Goal: Transaction & Acquisition: Purchase product/service

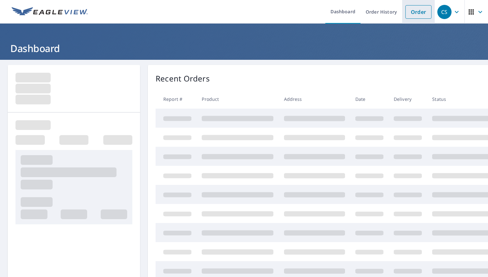
click at [413, 11] on link "Order" at bounding box center [418, 12] width 26 height 14
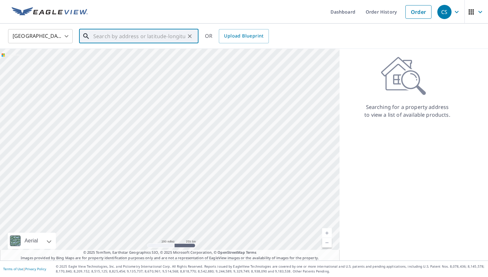
click at [131, 39] on input "text" at bounding box center [139, 36] width 92 height 18
click at [111, 37] on input "400 [PERSON_NAME]" at bounding box center [139, 36] width 92 height 18
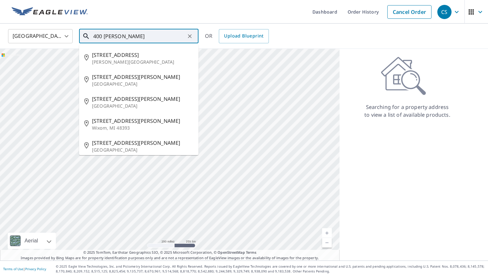
click at [111, 37] on input "400 [PERSON_NAME]" at bounding box center [139, 36] width 92 height 18
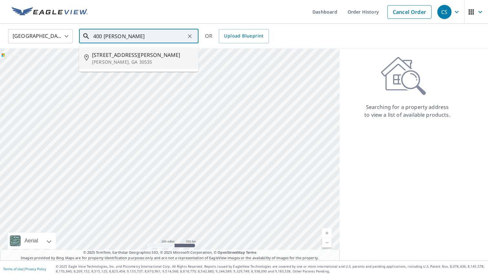
click at [131, 56] on span "[STREET_ADDRESS][PERSON_NAME]" at bounding box center [142, 55] width 101 height 8
type input "[STREET_ADDRESS][PERSON_NAME][PERSON_NAME]"
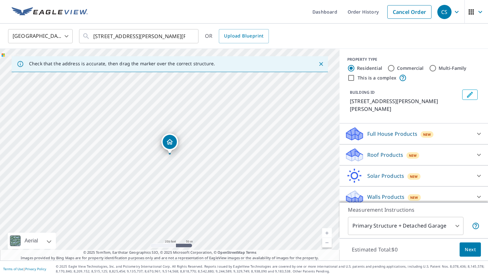
click at [392, 150] on div "Roof Products New" at bounding box center [408, 154] width 127 height 15
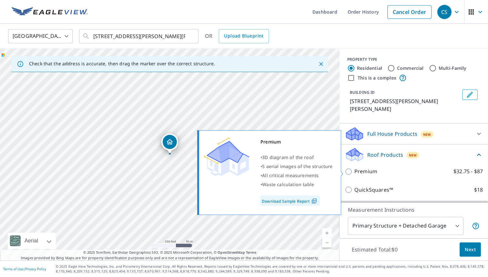
click at [366, 172] on p "Premium" at bounding box center [365, 171] width 23 height 8
click at [354, 172] on input "Premium $32.75 - $87" at bounding box center [350, 172] width 10 height 8
checkbox input "true"
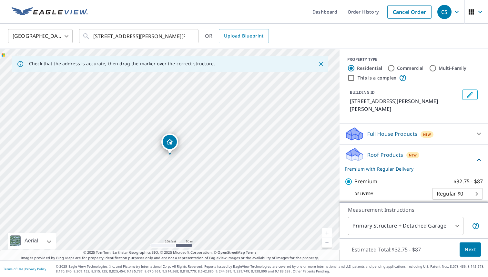
click at [477, 249] on button "Next" at bounding box center [470, 249] width 21 height 15
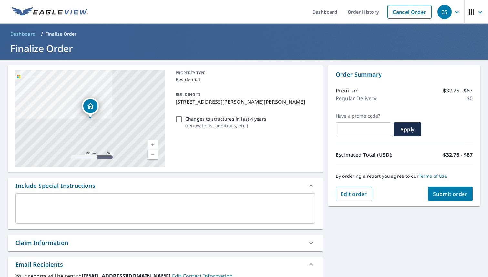
click at [233, 205] on textarea at bounding box center [165, 208] width 291 height 18
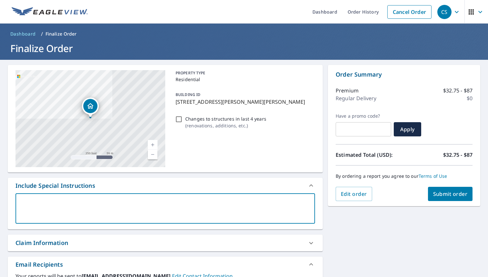
type textarea "P"
type textarea "x"
type textarea "Pl"
type textarea "x"
type textarea "Ple"
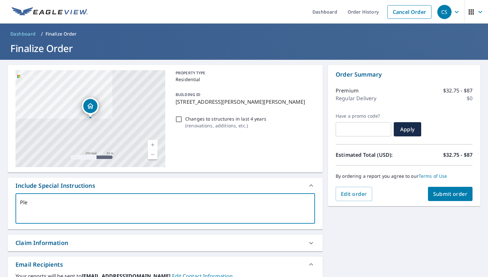
type textarea "x"
type textarea "Plea"
type textarea "x"
type textarea "Pleas"
type textarea "x"
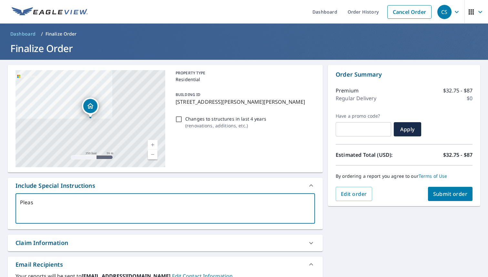
type textarea "Please"
type textarea "x"
type textarea "Please"
type textarea "x"
type textarea "Please I"
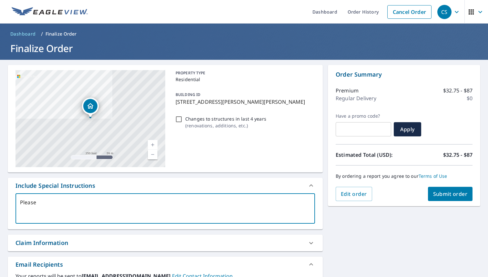
type textarea "x"
type textarea "Please In"
type textarea "x"
type textarea "Please Inc"
type textarea "x"
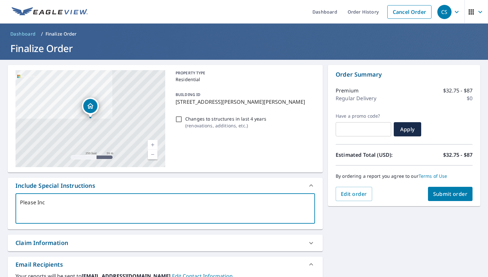
type textarea "Please Incl"
type textarea "x"
type textarea "Please Inclu"
type textarea "x"
type textarea "Please Includ"
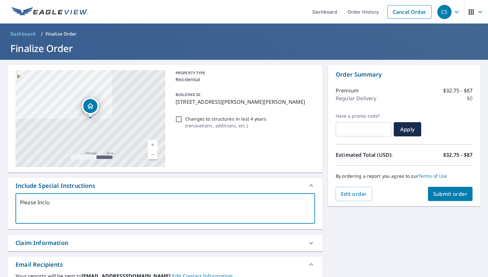
type textarea "x"
type textarea "Please Include"
type textarea "x"
type textarea "Please Include"
type textarea "x"
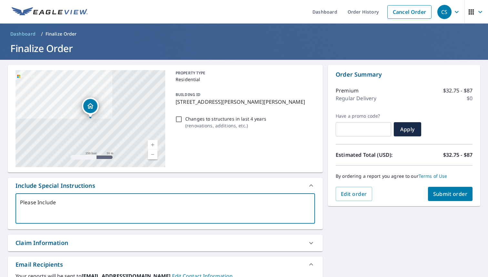
type textarea "Please Include C"
type textarea "x"
type textarea "Please Include Co"
type textarea "x"
type textarea "Please Include Cod"
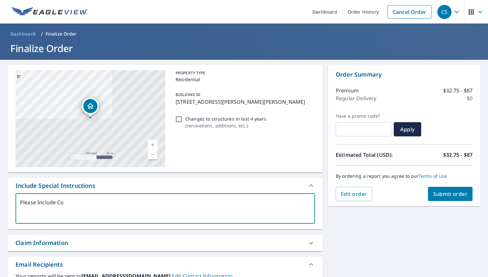
type textarea "x"
type textarea "Please Include Code"
type textarea "x"
type textarea "Please Include Code"
type textarea "x"
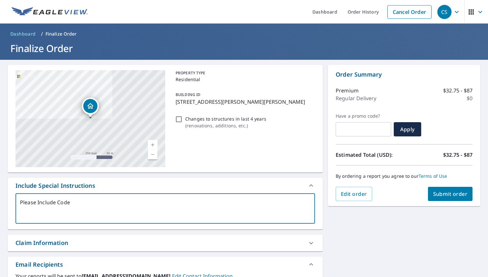
type textarea "Please Include Code U"
type textarea "x"
type textarea "Please Include Code Up"
type textarea "x"
type textarea "Please Include Code Upg"
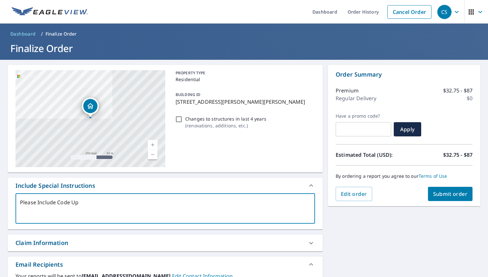
type textarea "x"
type textarea "Please Include Code Upghr"
type textarea "x"
type textarea "Please Include Code Upghra"
type textarea "x"
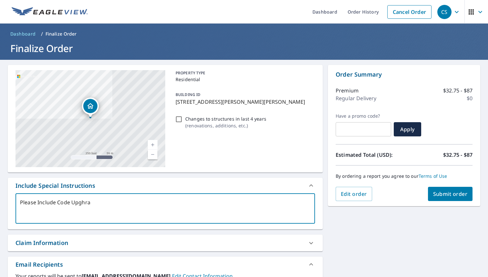
type textarea "Please Include Code Upghrad"
type textarea "x"
type textarea "Please Include Code Upghrade"
type textarea "x"
type textarea "Please Include Code Upghrades"
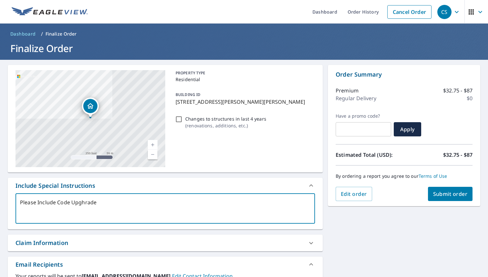
type textarea "x"
type textarea "Please Include Code Upghrades."
type textarea "x"
type textarea "Please Include Code Upghrades."
type textarea "x"
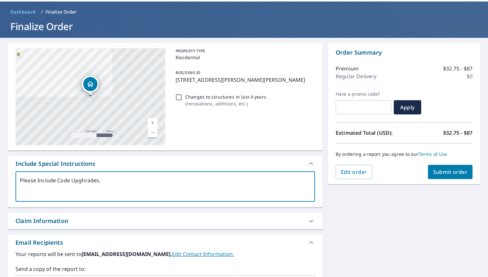
scroll to position [91, 0]
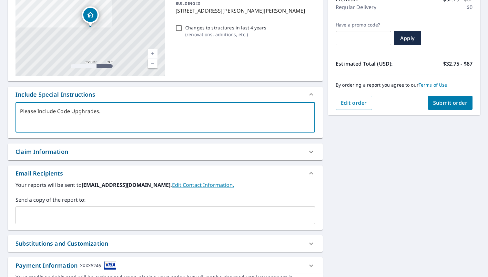
type textarea "Please Include Code Upghrades."
type textarea "x"
click at [214, 216] on input "text" at bounding box center [160, 215] width 284 height 12
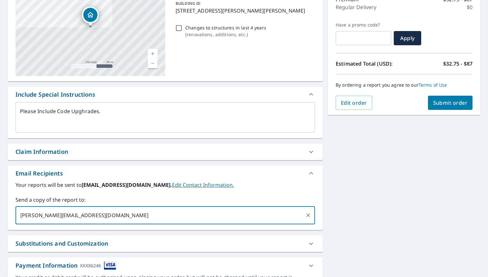
type input "[PERSON_NAME][EMAIL_ADDRESS][DOMAIN_NAME]"
type textarea "x"
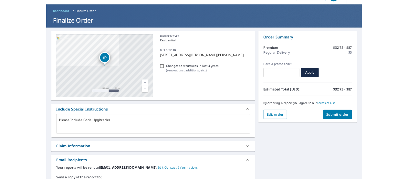
scroll to position [0, 0]
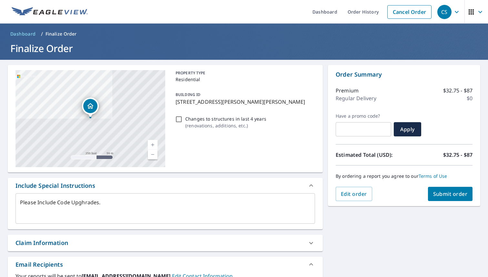
click at [456, 194] on span "Submit order" at bounding box center [450, 193] width 35 height 7
type textarea "x"
